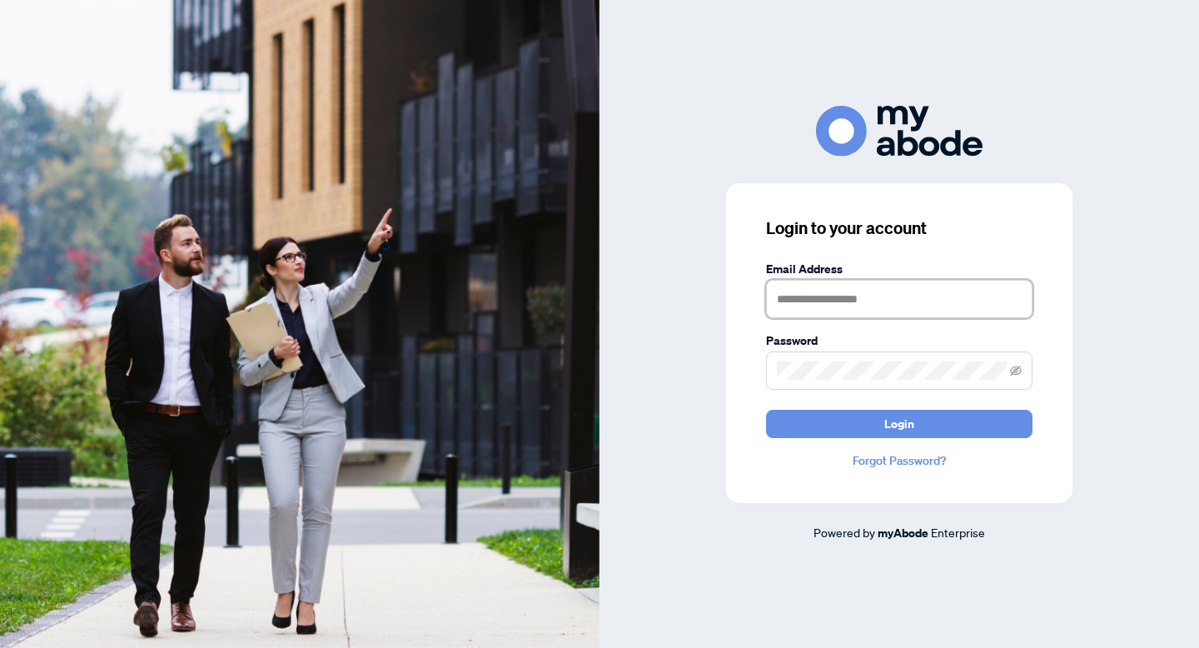
click at [792, 302] on input "text" at bounding box center [899, 299] width 266 height 38
type input "**********"
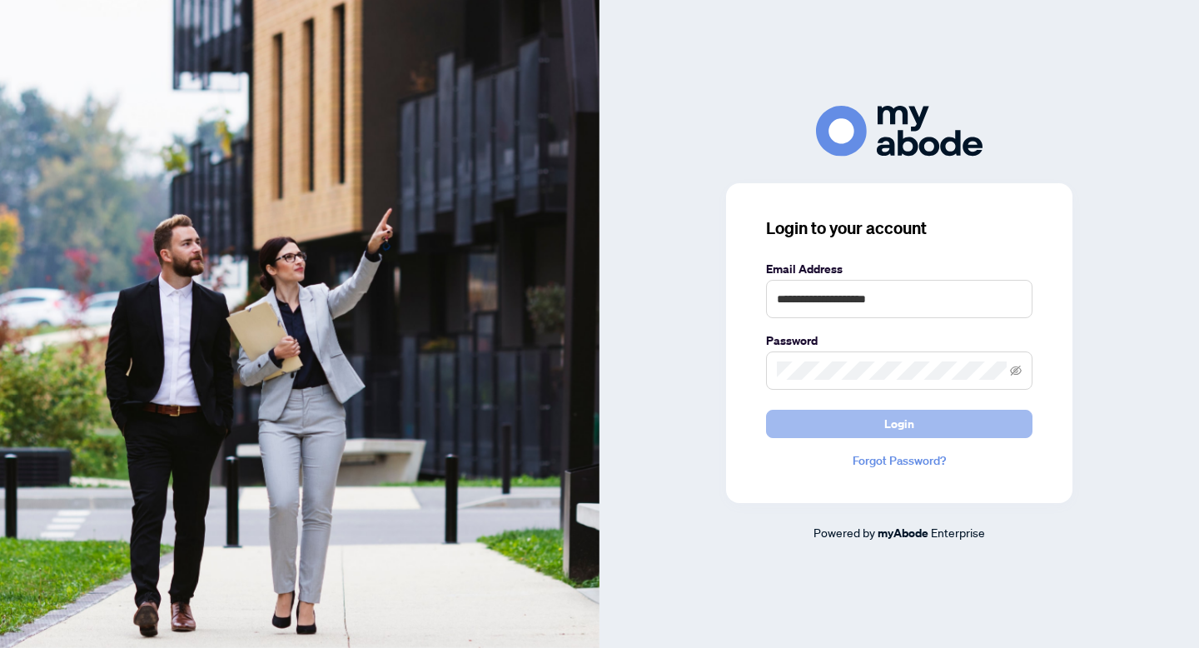
click at [848, 435] on button "Login" at bounding box center [899, 424] width 266 height 28
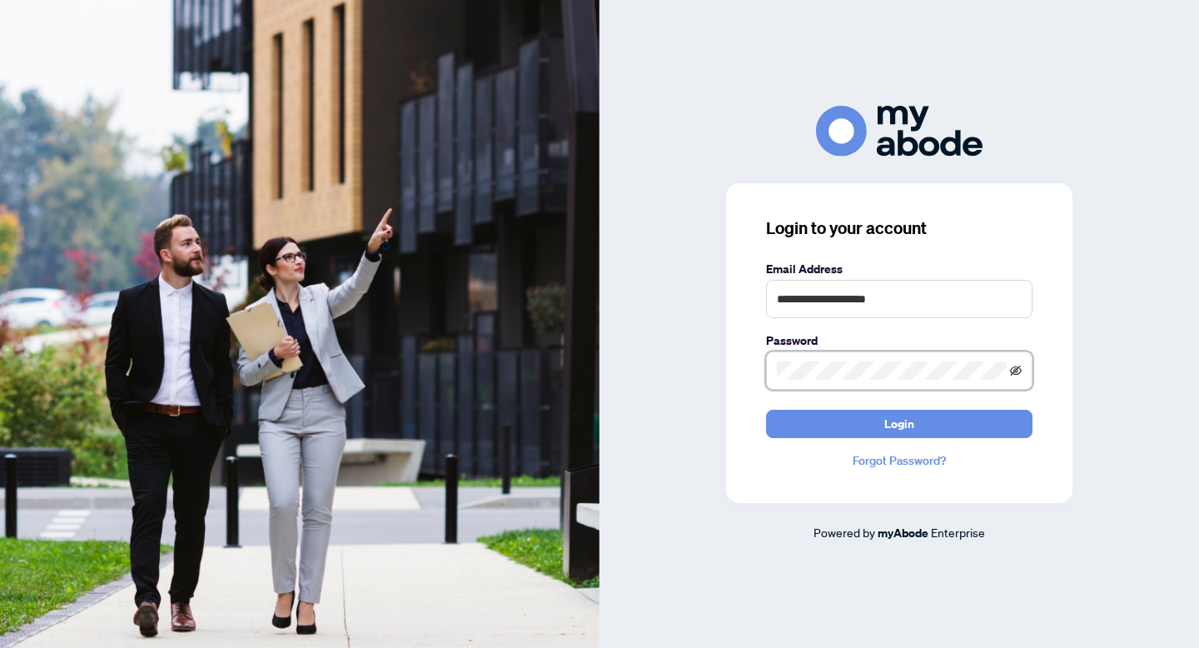
click at [1017, 372] on icon "eye-invisible" at bounding box center [1016, 371] width 3 height 3
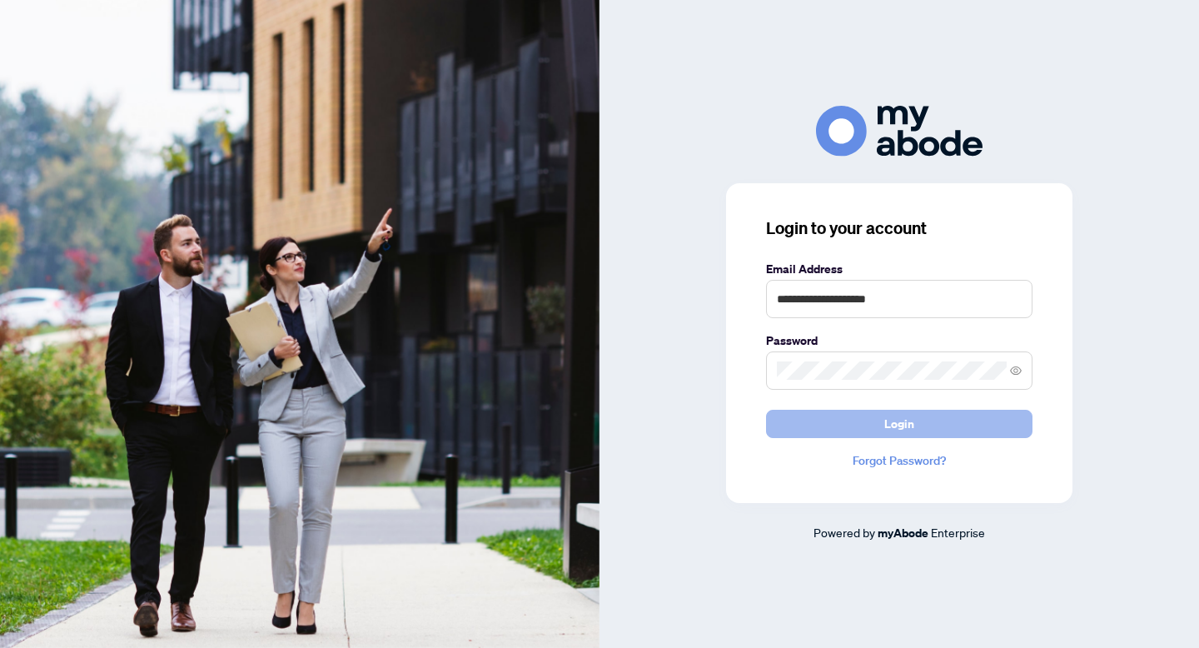
click at [905, 425] on span "Login" at bounding box center [899, 423] width 30 height 27
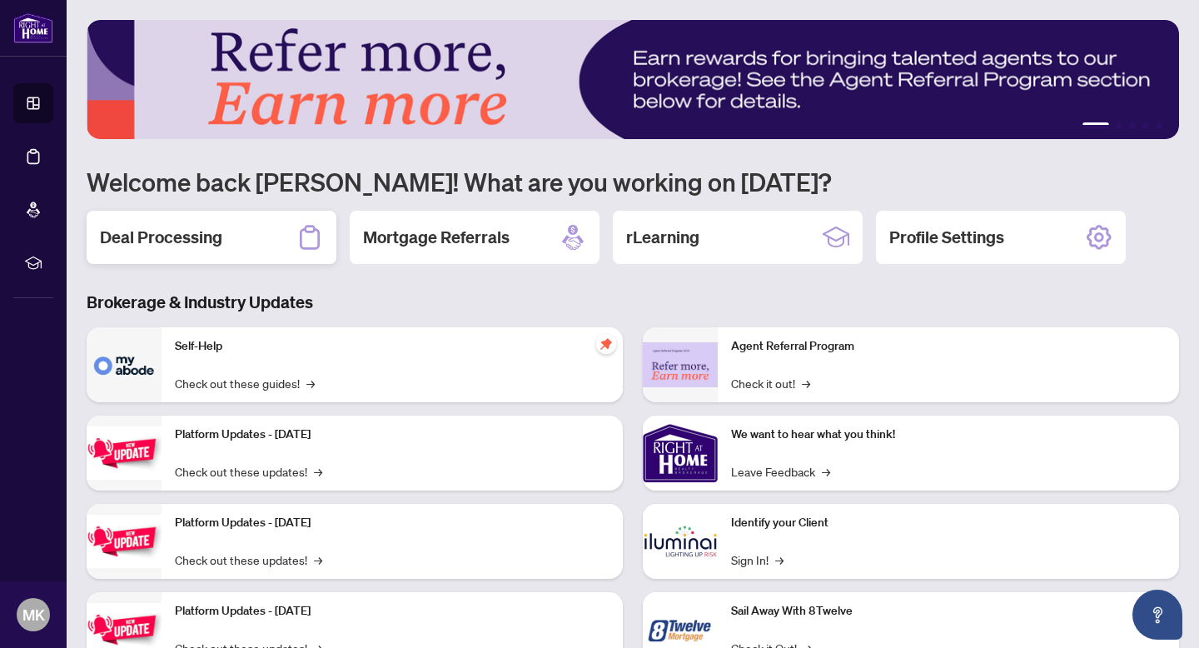
click at [222, 239] on div "Deal Processing" at bounding box center [212, 237] width 250 height 53
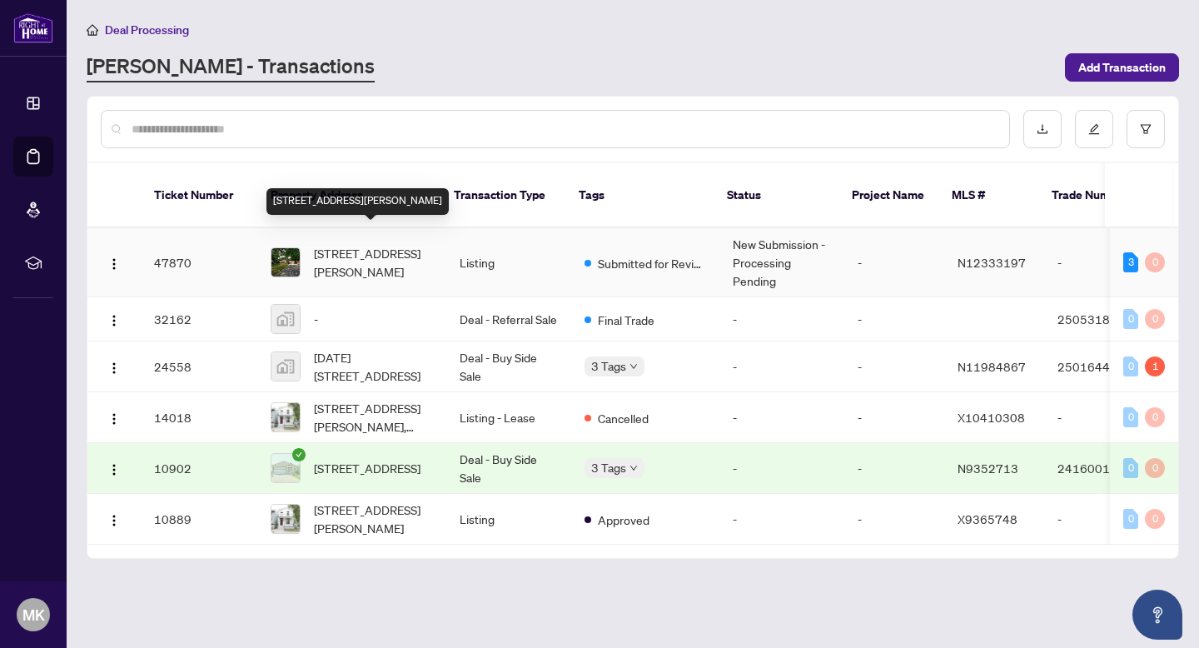
click at [366, 244] on span "[STREET_ADDRESS][PERSON_NAME]" at bounding box center [373, 262] width 119 height 37
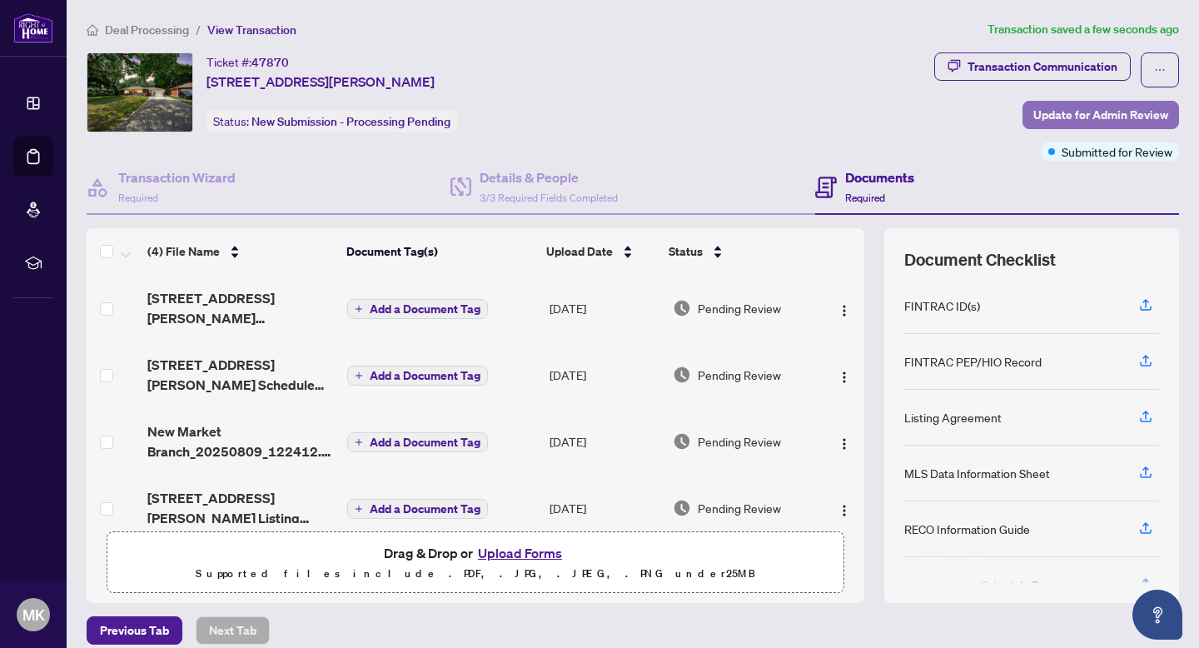
click at [1044, 113] on span "Update for Admin Review" at bounding box center [1100, 115] width 135 height 27
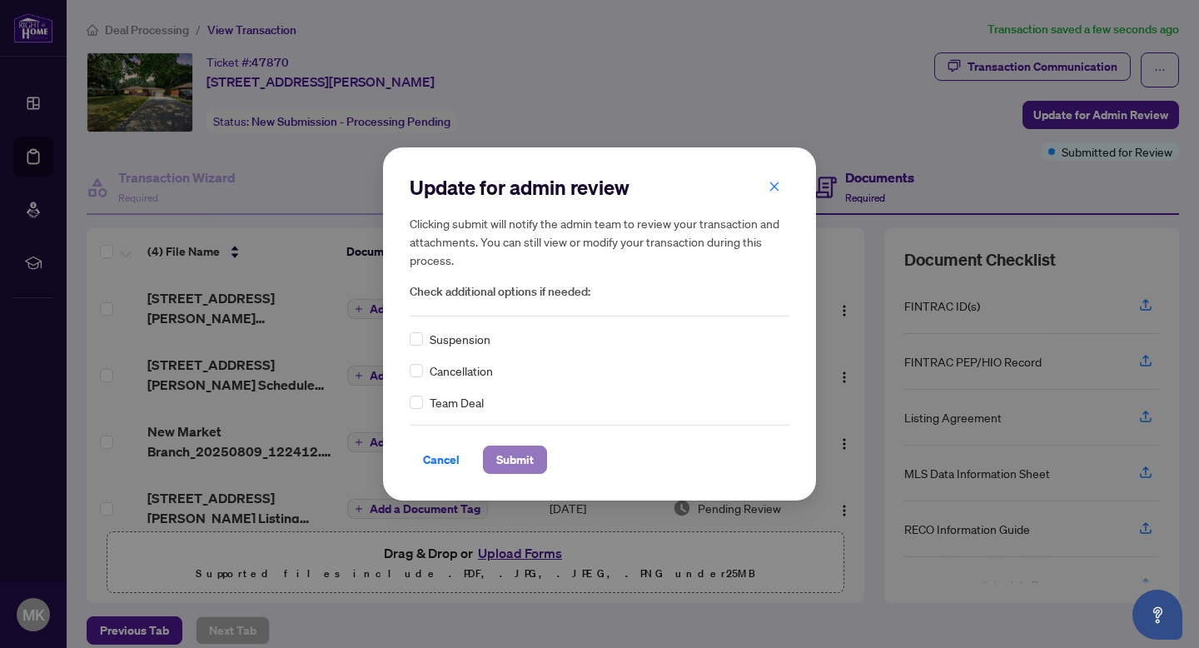
click at [510, 452] on span "Submit" at bounding box center [514, 459] width 37 height 27
